Goal: Task Accomplishment & Management: Use online tool/utility

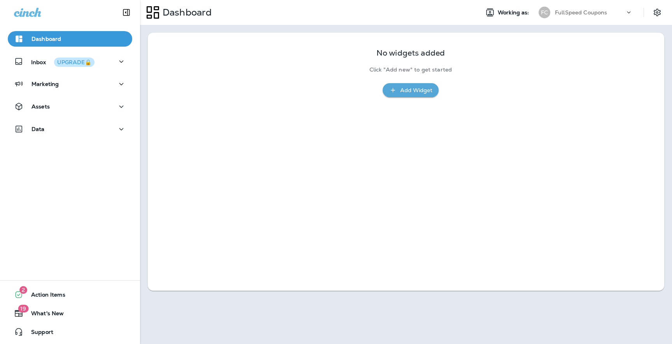
click at [588, 16] on div "FullSpeed Coupons" at bounding box center [590, 13] width 70 height 12
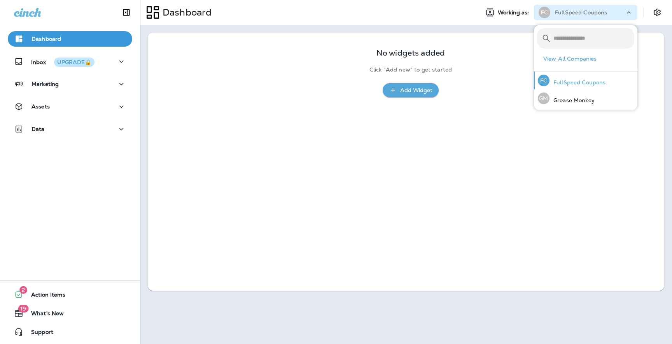
click at [578, 82] on p "FullSpeed Coupons" at bounding box center [578, 82] width 56 height 6
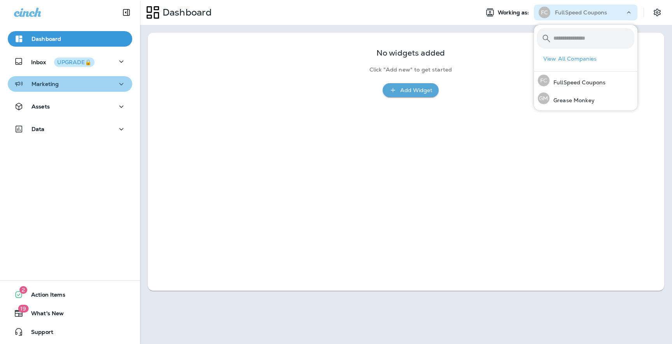
click at [86, 80] on div "Marketing" at bounding box center [70, 84] width 112 height 10
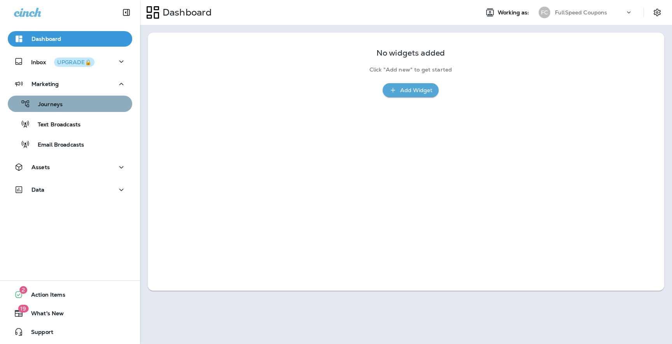
click at [79, 106] on div "Journeys" at bounding box center [70, 104] width 118 height 12
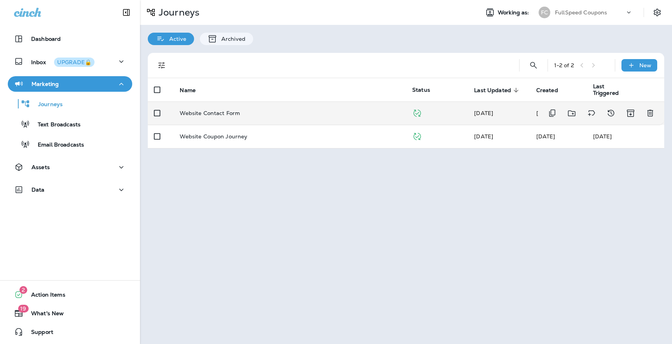
click at [226, 114] on p "Website Contact Form" at bounding box center [210, 113] width 60 height 6
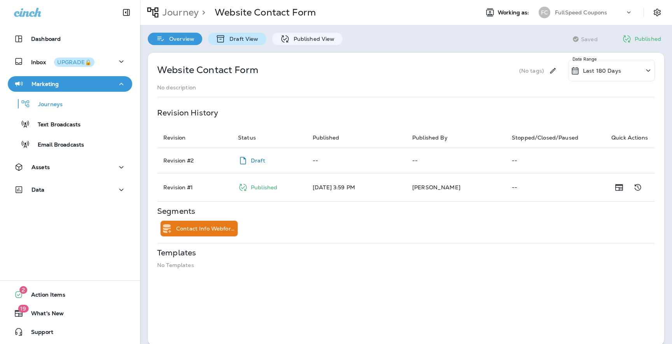
click at [230, 39] on p "Draft View" at bounding box center [242, 39] width 33 height 6
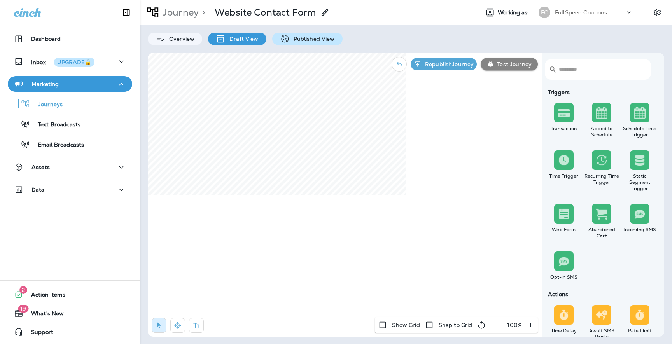
click at [300, 36] on p "Published View" at bounding box center [312, 39] width 45 height 6
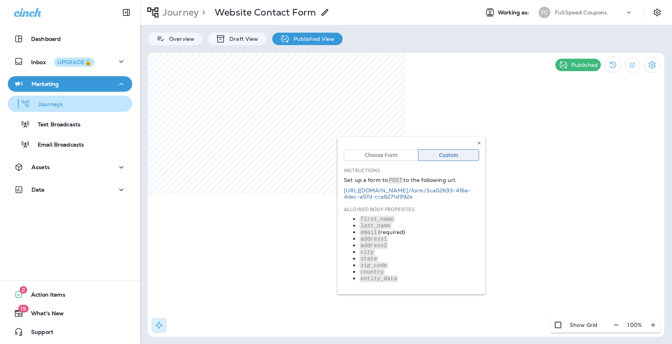
click at [60, 105] on p "Journeys" at bounding box center [46, 104] width 32 height 7
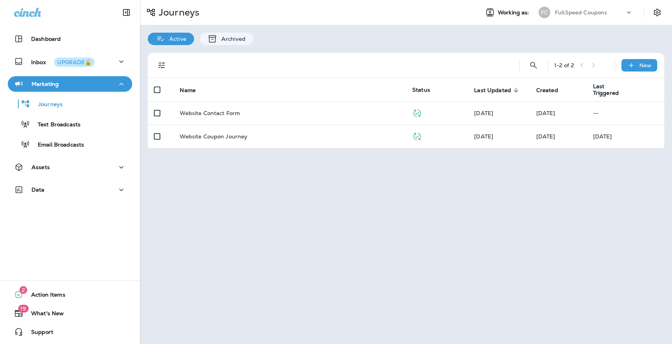
click at [483, 241] on div "Journeys Working as: FC FullSpeed Coupons Active Archived 1 - 2 of 2 New Name S…" at bounding box center [406, 172] width 532 height 344
